Goal: Task Accomplishment & Management: Use online tool/utility

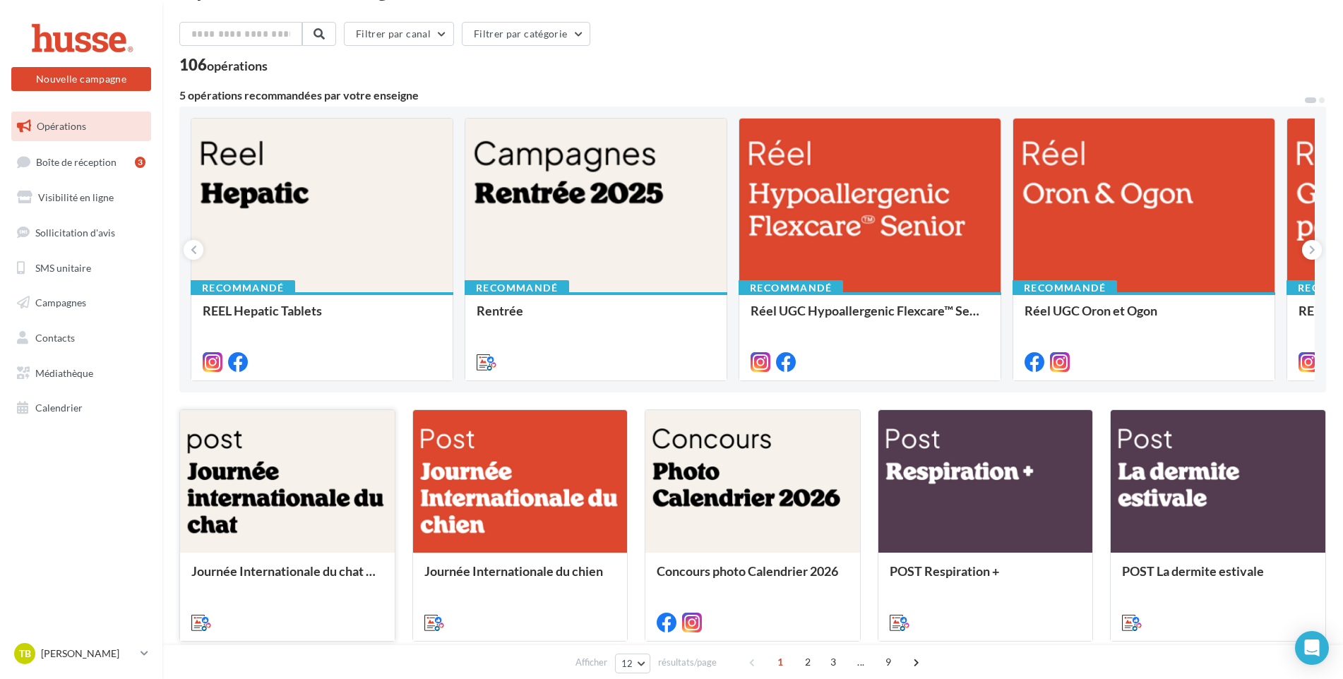
scroll to position [212, 0]
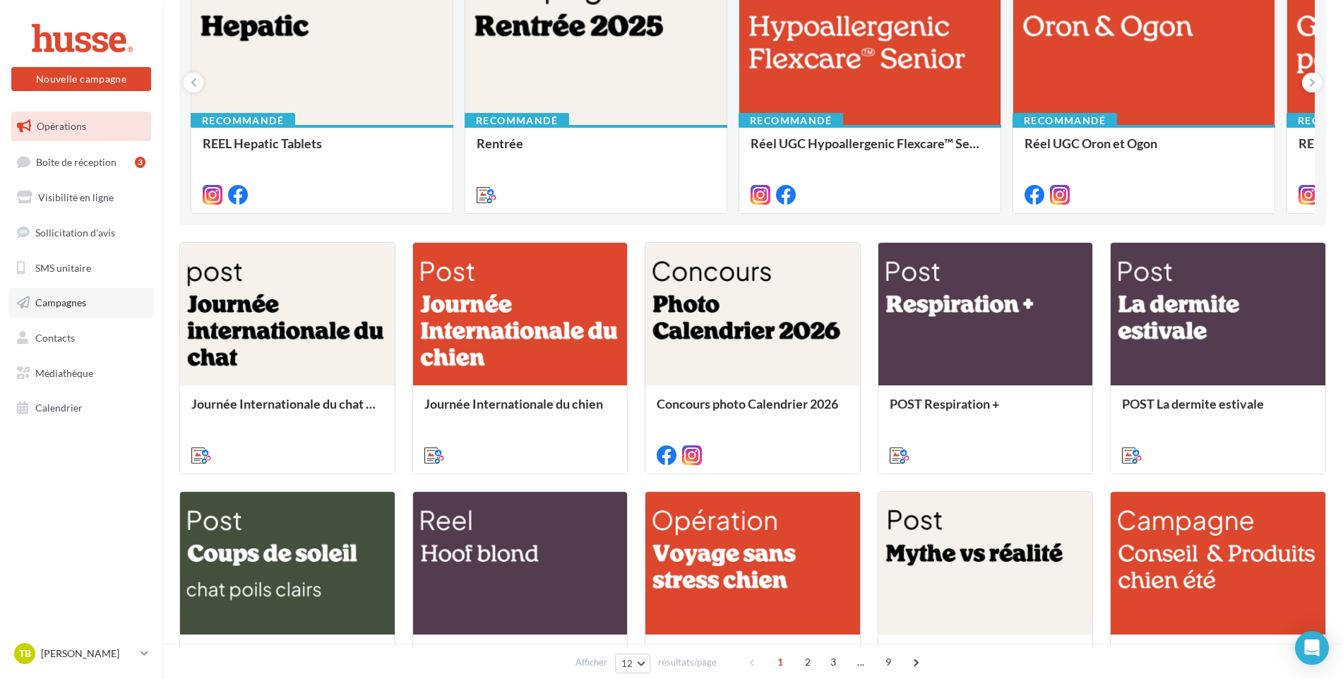
click at [53, 304] on span "Campagnes" at bounding box center [60, 303] width 51 height 12
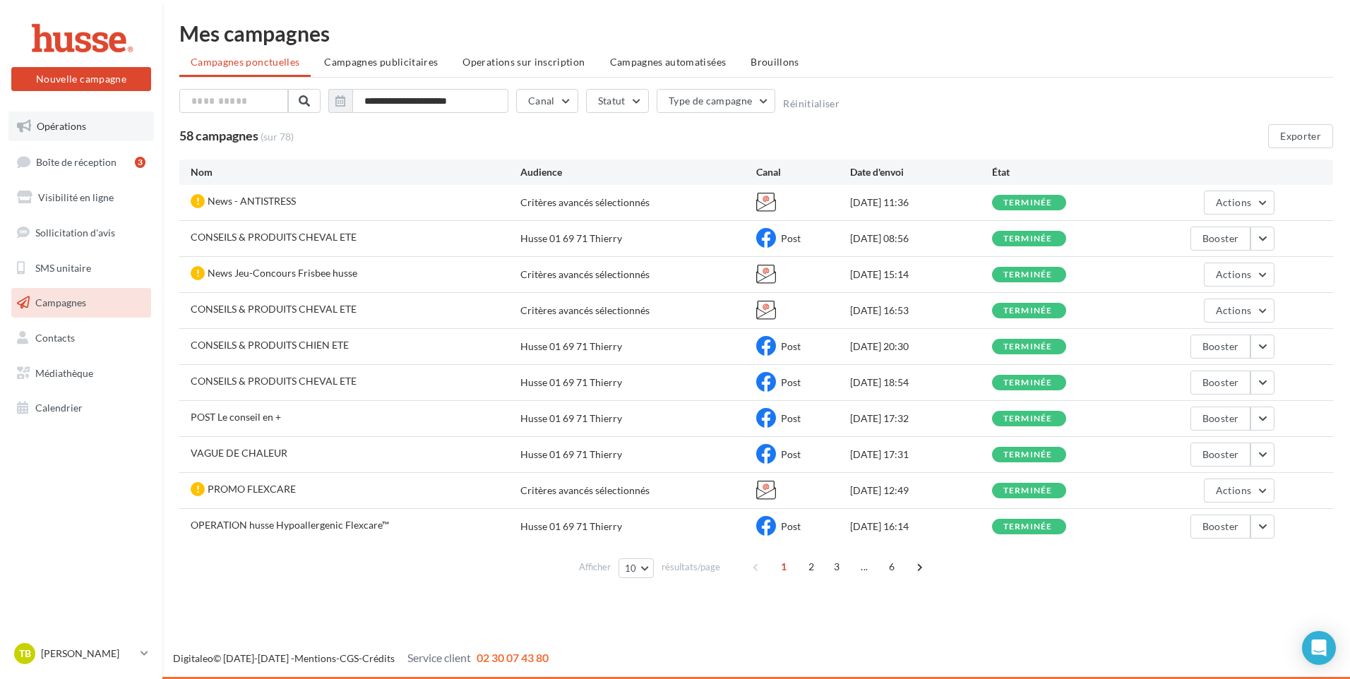
click at [65, 122] on span "Opérations" at bounding box center [61, 126] width 49 height 12
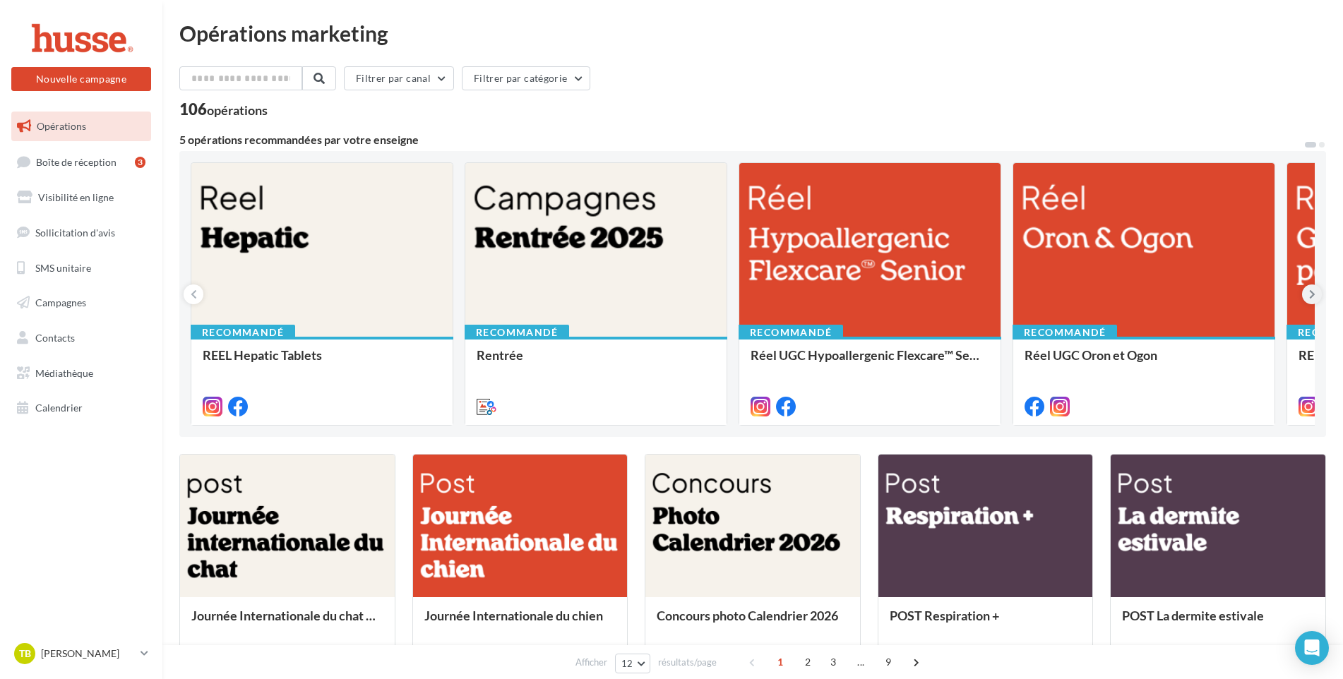
click at [1306, 295] on button at bounding box center [1312, 295] width 20 height 20
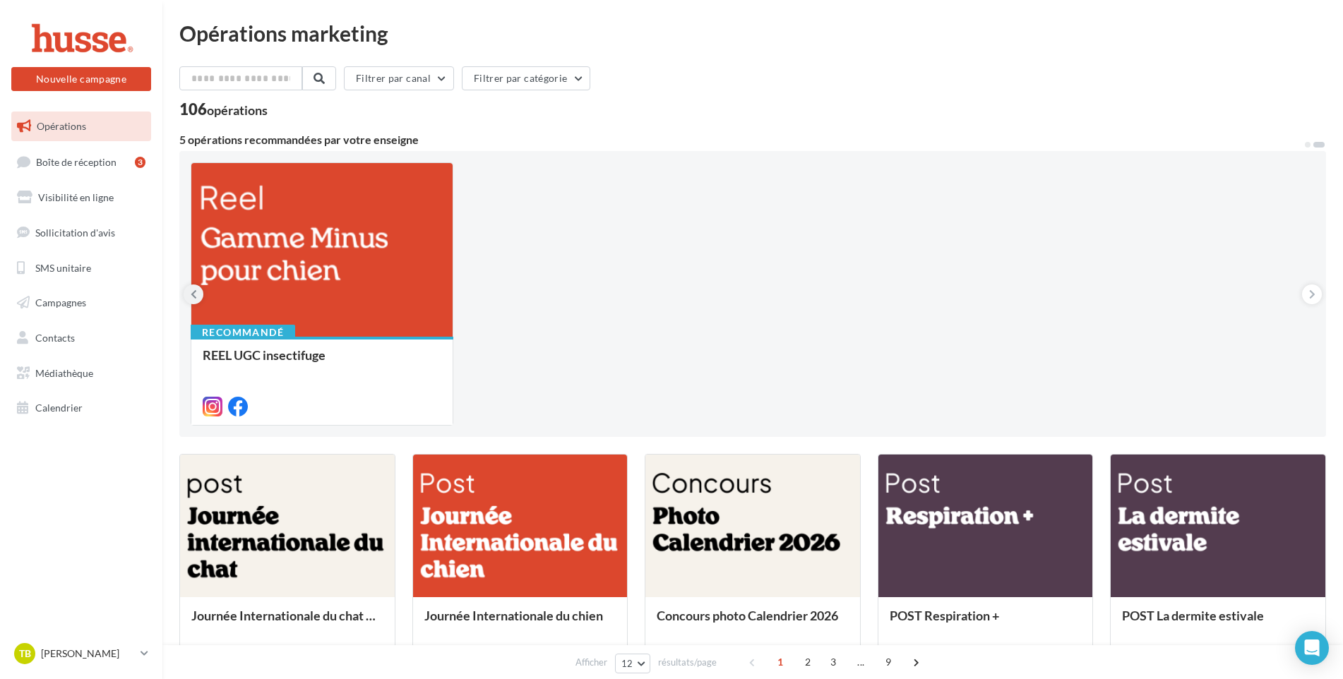
click at [188, 299] on button at bounding box center [194, 295] width 20 height 20
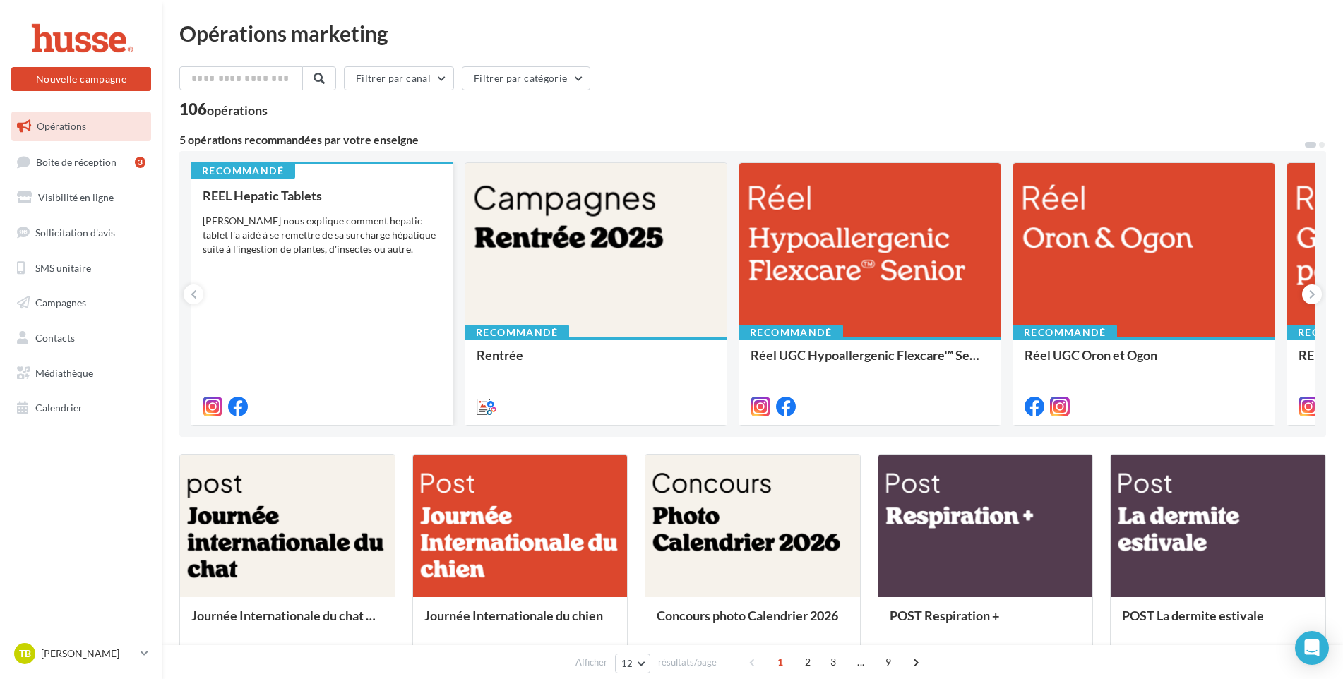
click at [307, 293] on div "REEL Hepatic Tablets Pepito nous explique comment hepatic tablet l'a aidé à se …" at bounding box center [322, 300] width 239 height 224
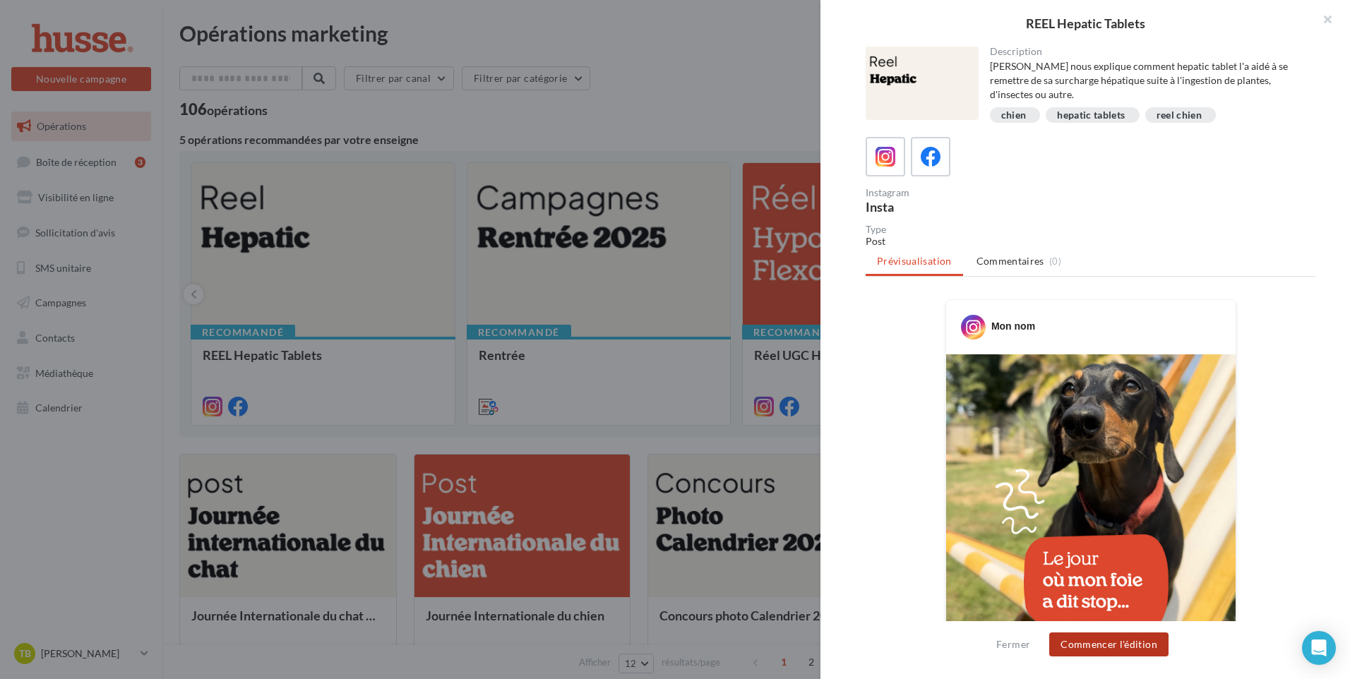
click at [1119, 640] on button "Commencer l'édition" at bounding box center [1108, 645] width 119 height 24
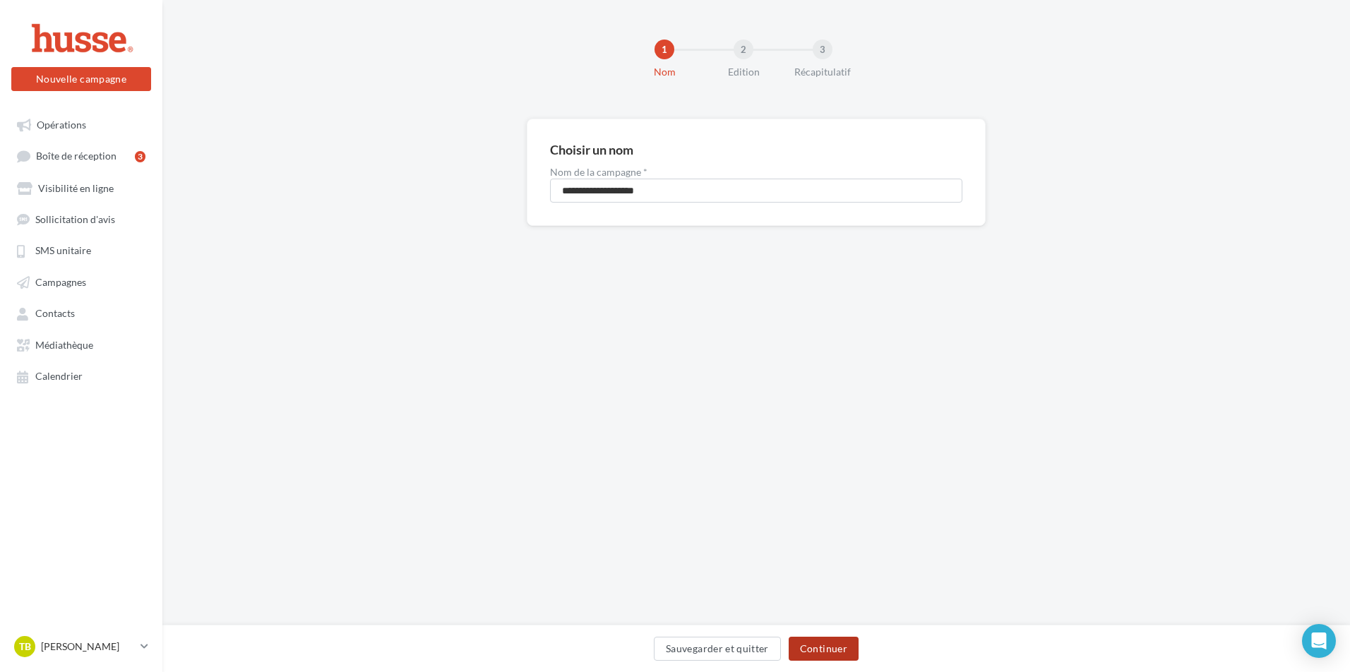
click at [820, 648] on button "Continuer" at bounding box center [824, 649] width 70 height 24
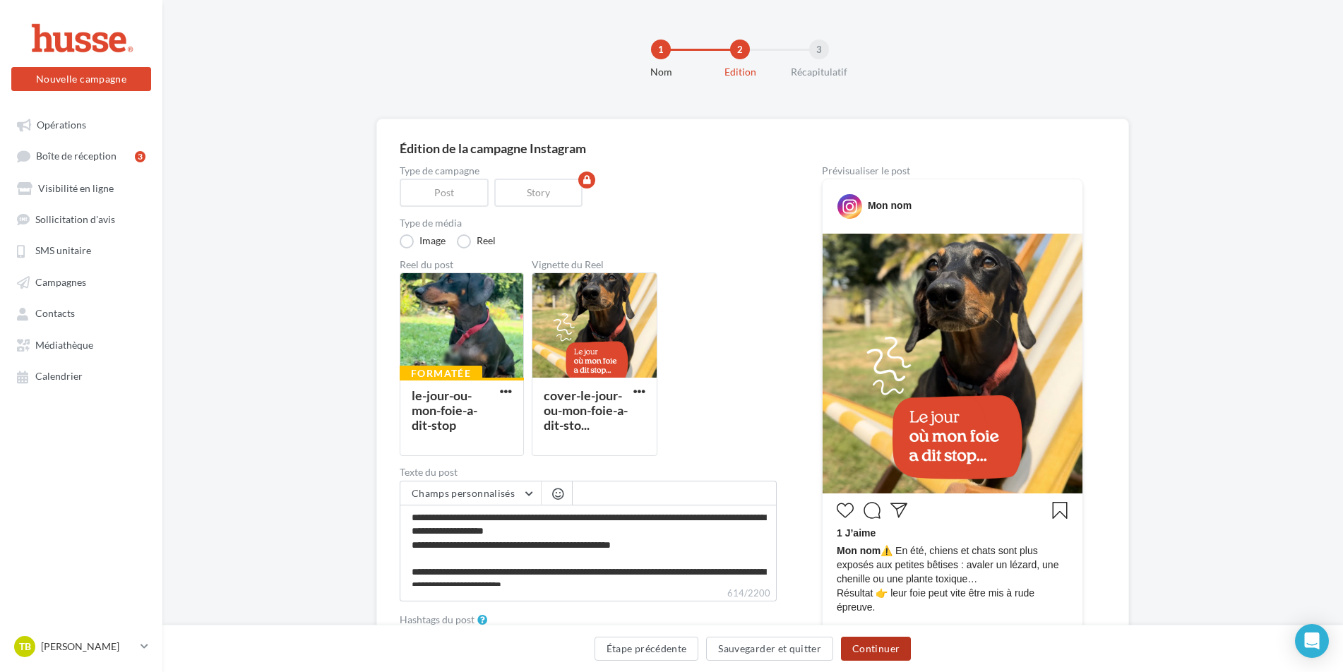
click at [863, 647] on button "Continuer" at bounding box center [876, 649] width 70 height 24
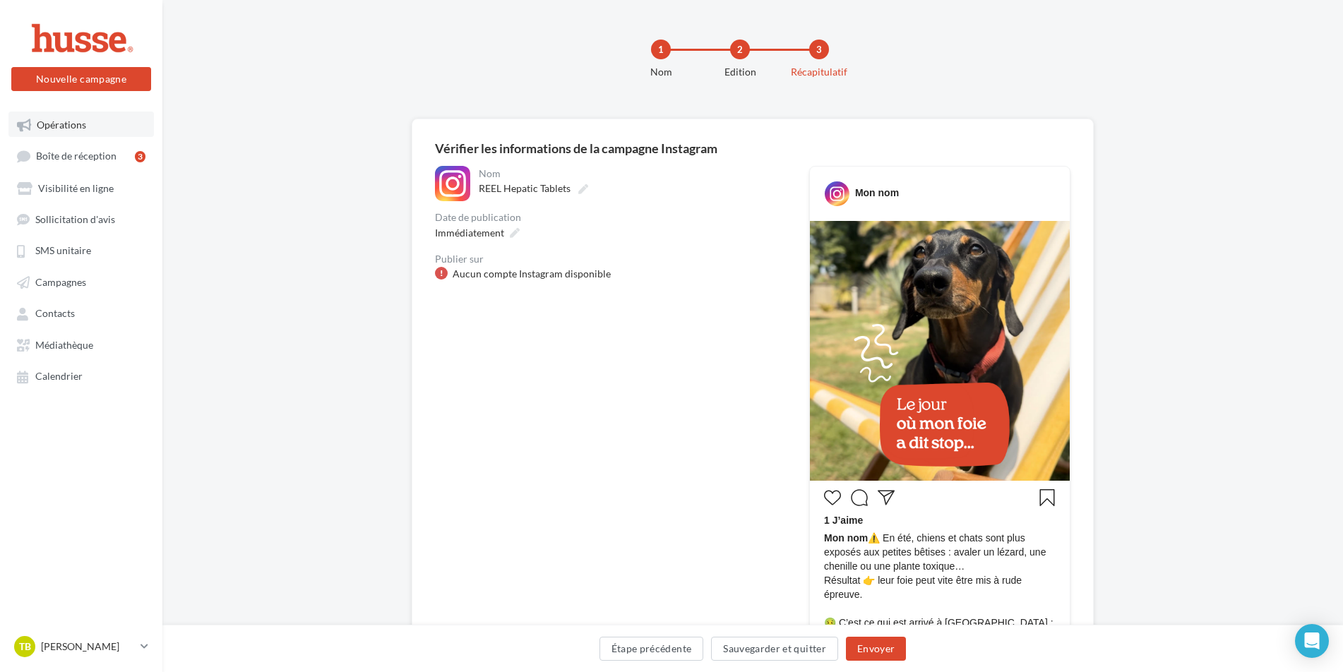
click at [64, 121] on span "Opérations" at bounding box center [61, 125] width 49 height 12
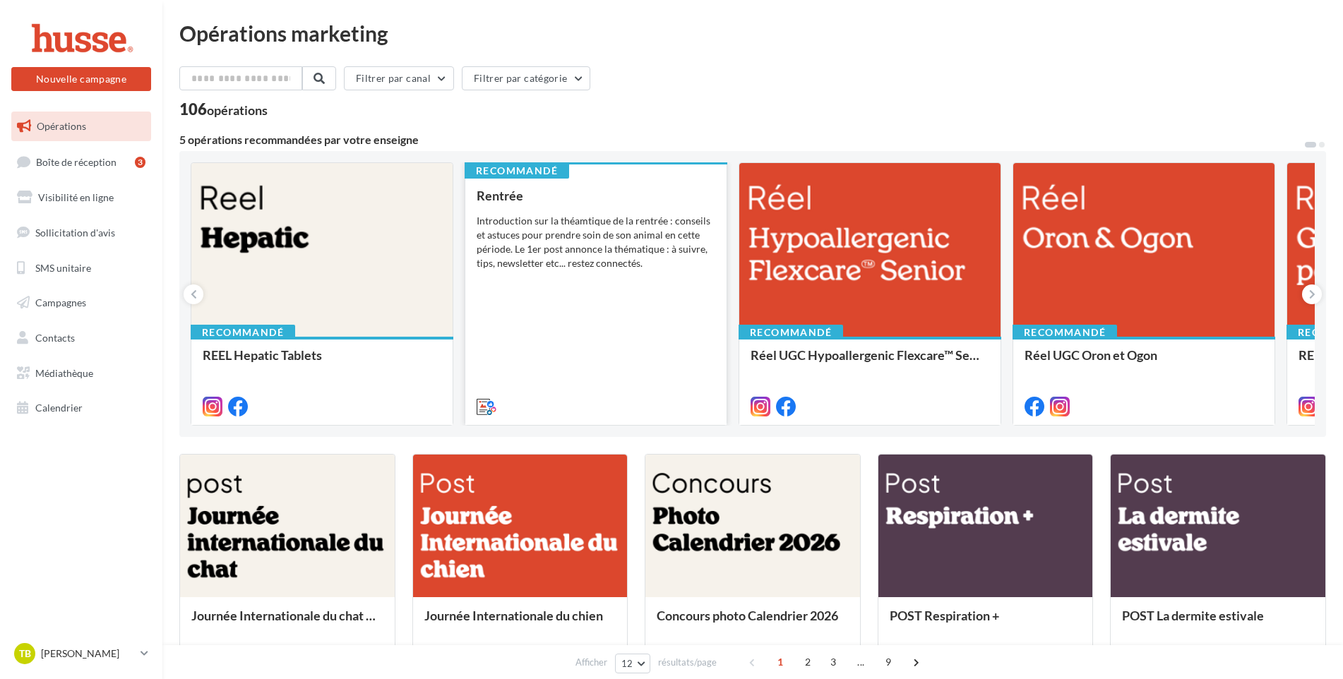
click at [572, 305] on div "Rentrée Introduction sur la théamtique de la rentrée : conseils et astuces pour…" at bounding box center [596, 300] width 239 height 224
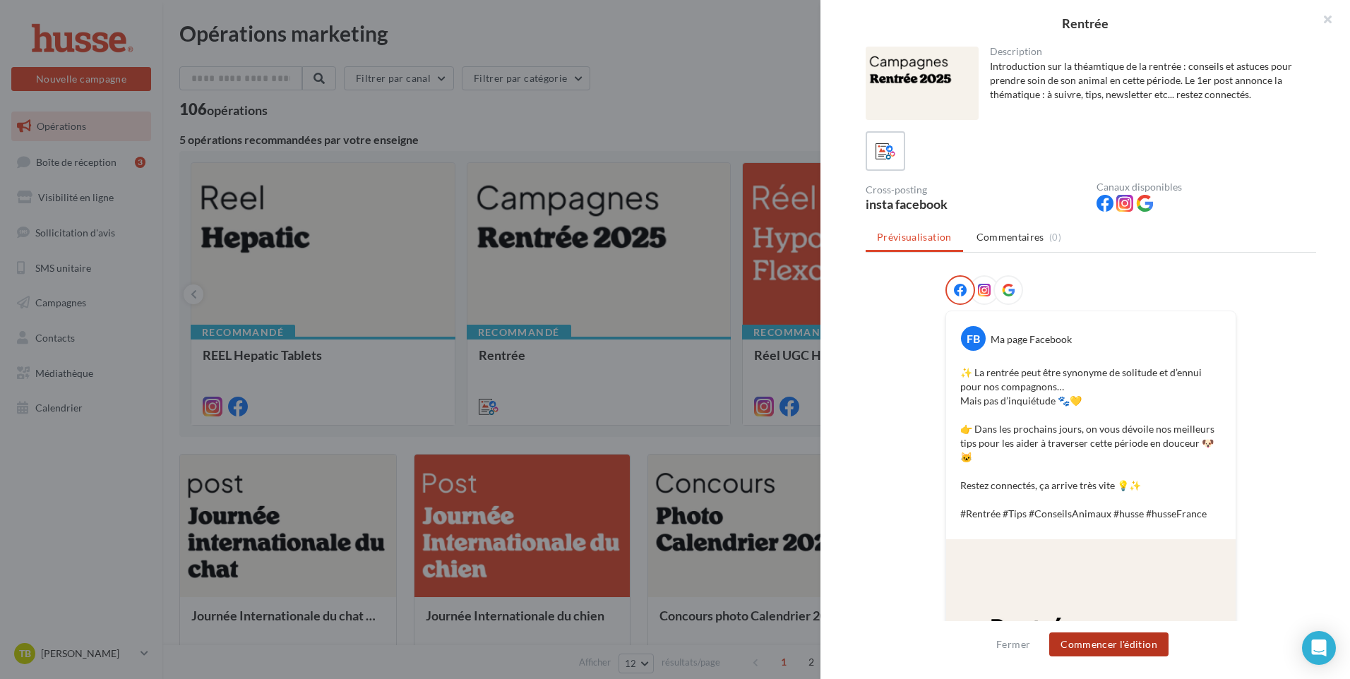
click at [1112, 643] on button "Commencer l'édition" at bounding box center [1108, 645] width 119 height 24
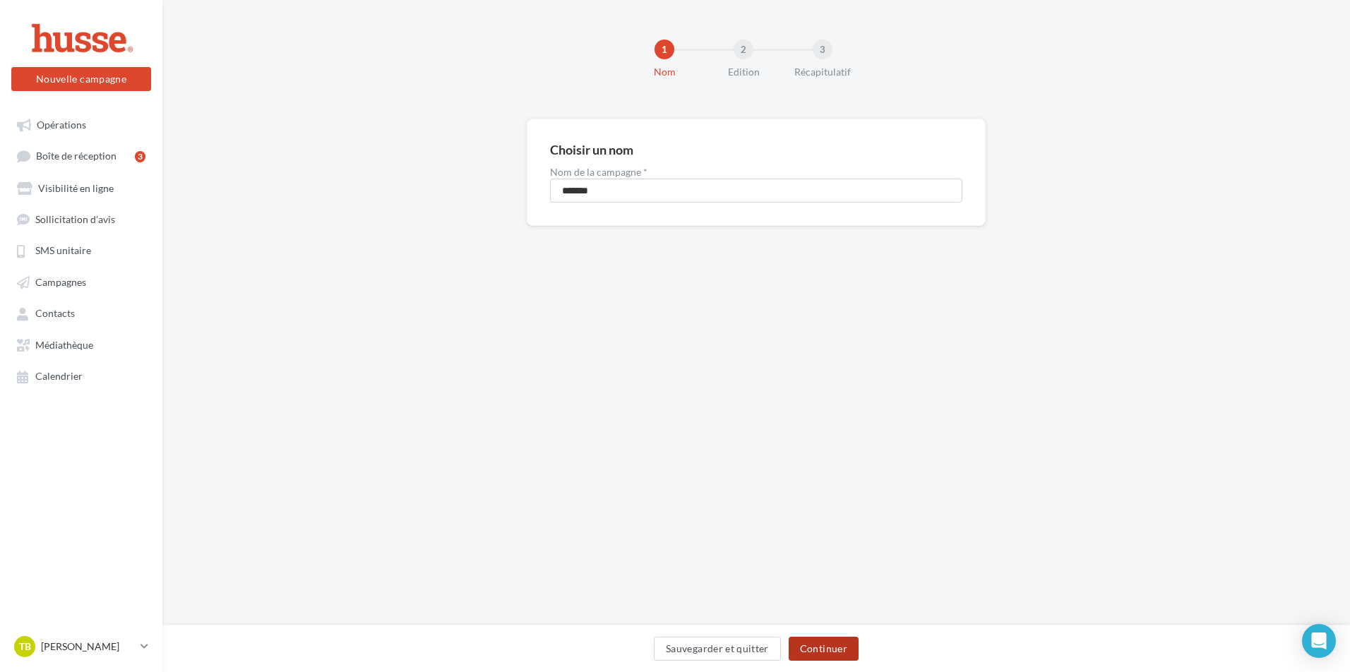
click at [825, 651] on button "Continuer" at bounding box center [824, 649] width 70 height 24
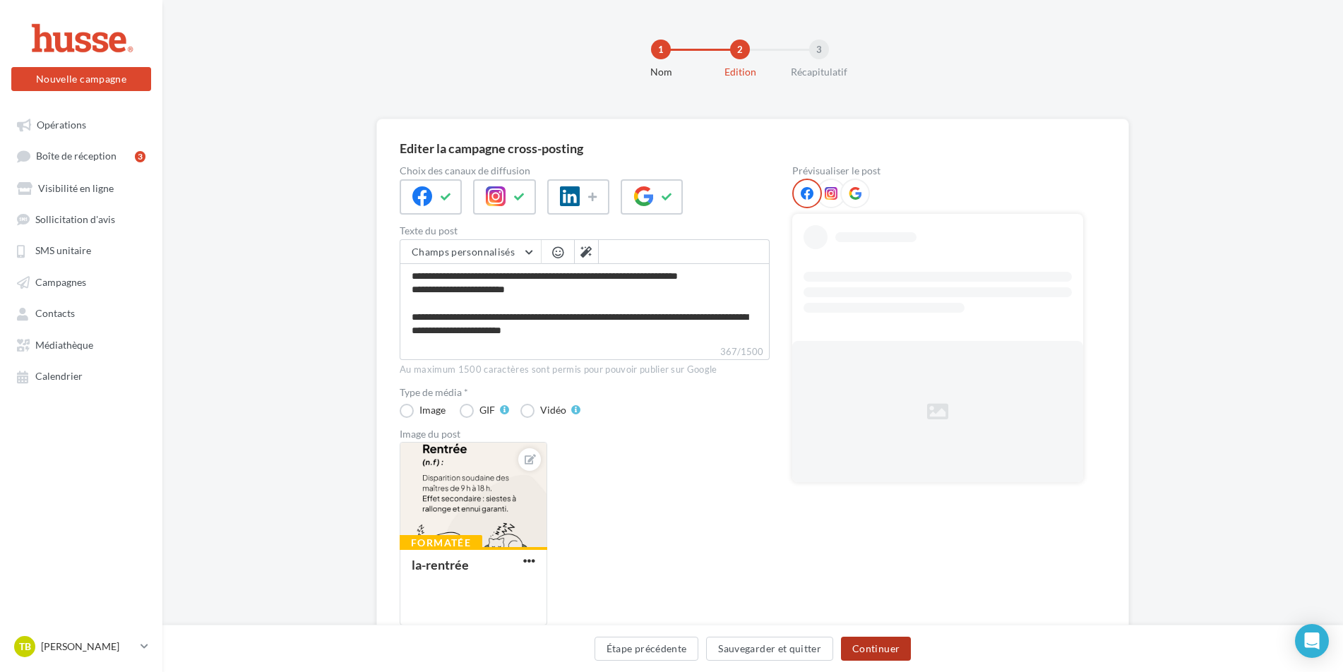
click at [879, 653] on button "Continuer" at bounding box center [876, 649] width 70 height 24
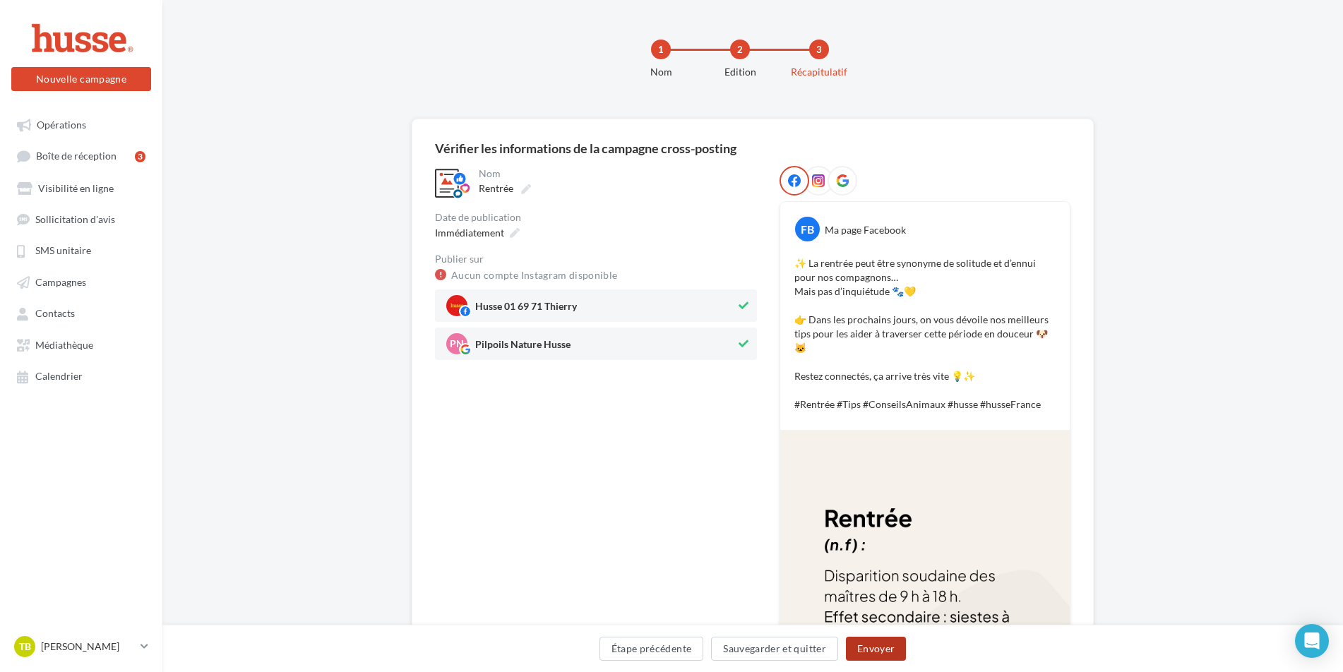
click at [879, 653] on button "Envoyer" at bounding box center [876, 649] width 60 height 24
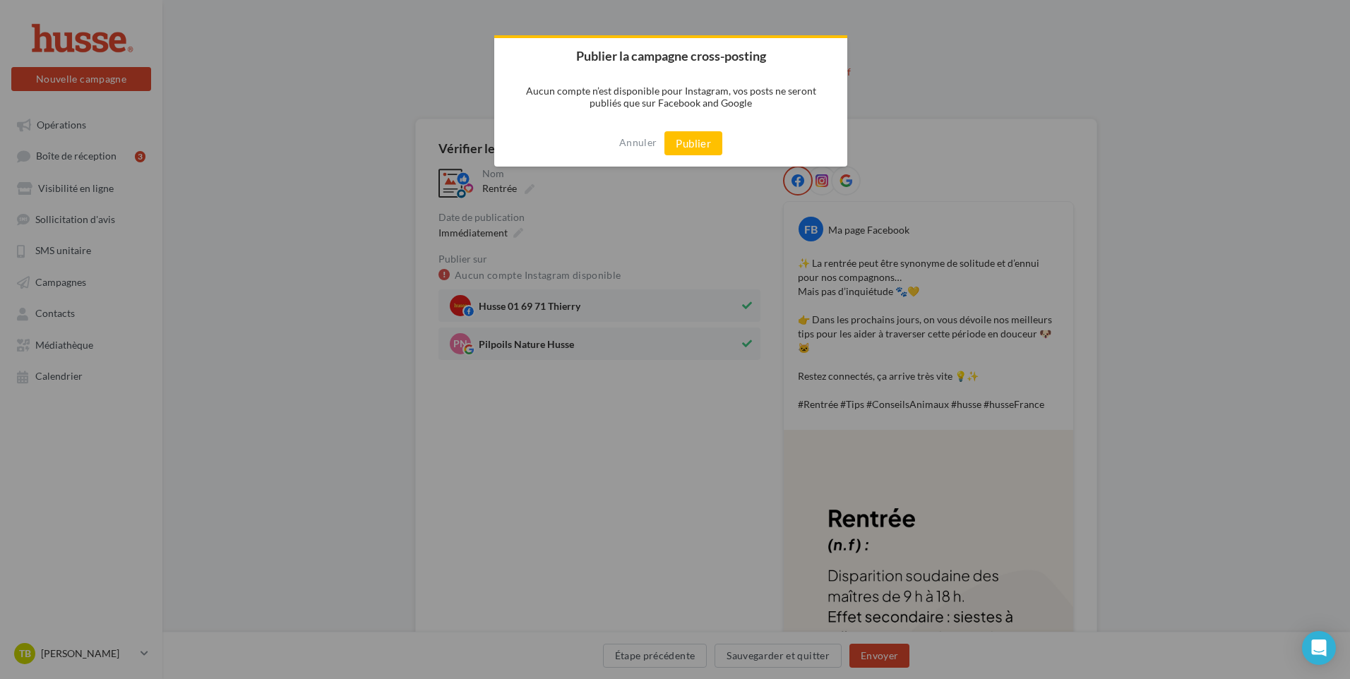
click at [879, 653] on div at bounding box center [675, 339] width 1350 height 679
click at [736, 522] on div at bounding box center [675, 339] width 1350 height 679
click at [688, 144] on button "Publier" at bounding box center [693, 143] width 58 height 24
